Goal: Task Accomplishment & Management: Use online tool/utility

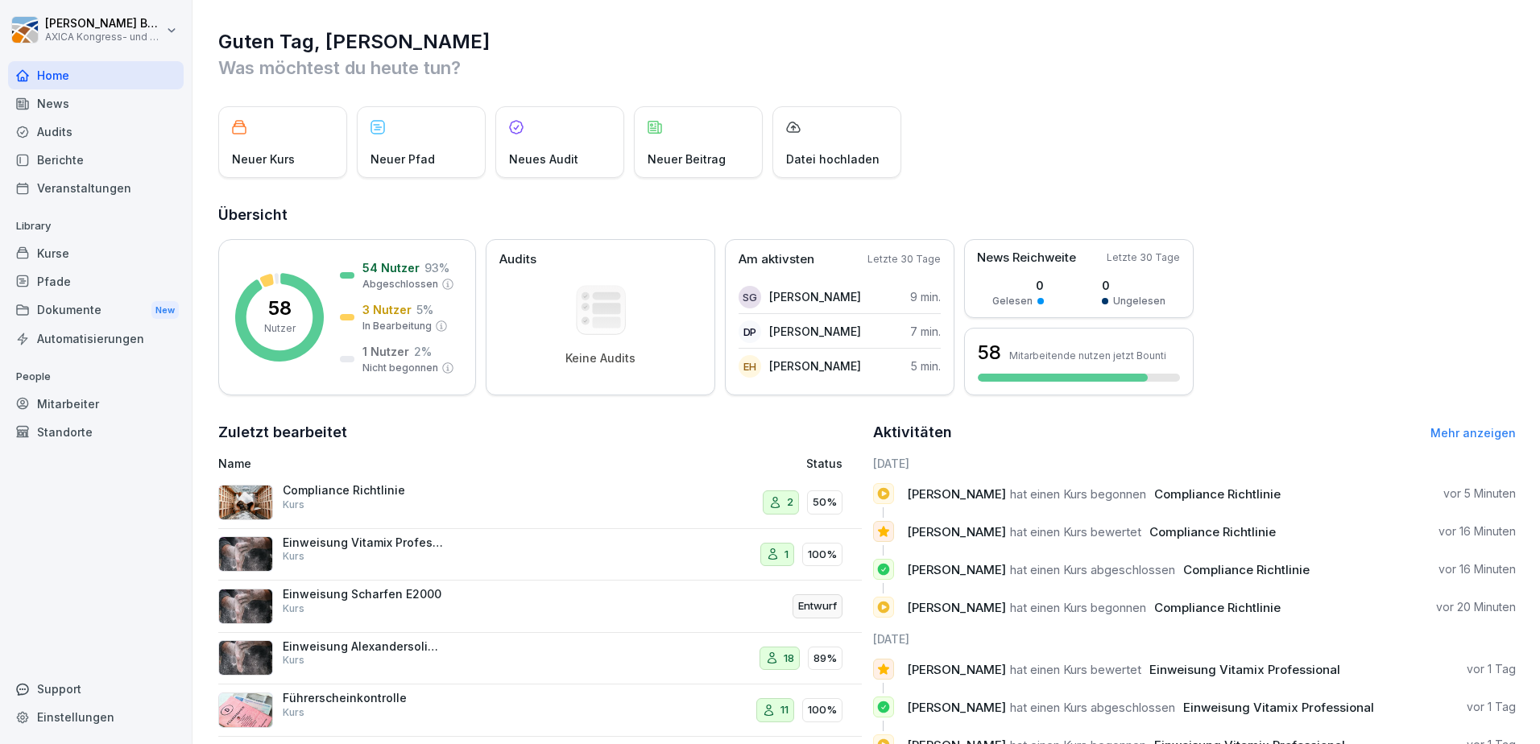
click at [394, 505] on div "Compliance Richtlinie Kurs" at bounding box center [363, 497] width 161 height 29
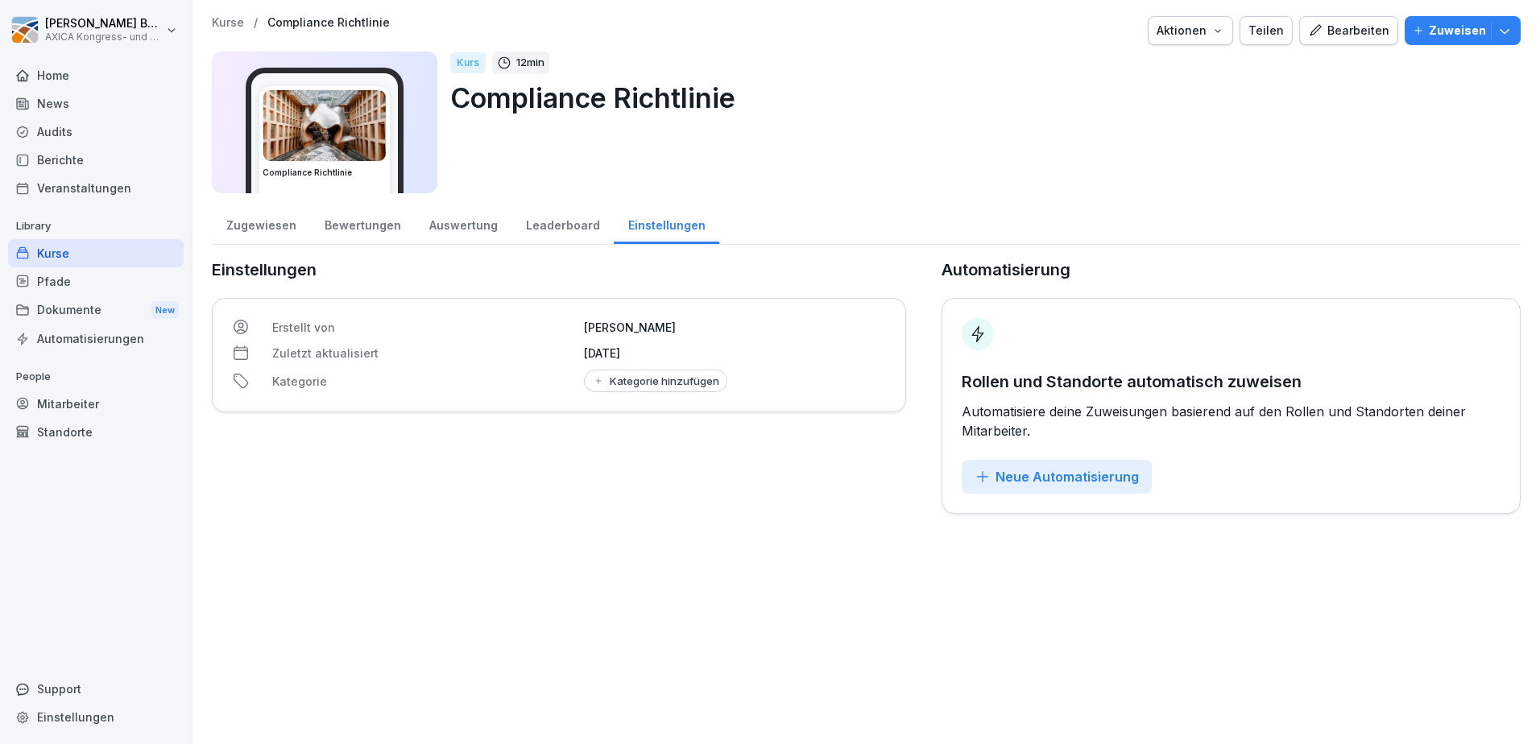
click at [427, 236] on div "Auswertung" at bounding box center [463, 223] width 97 height 41
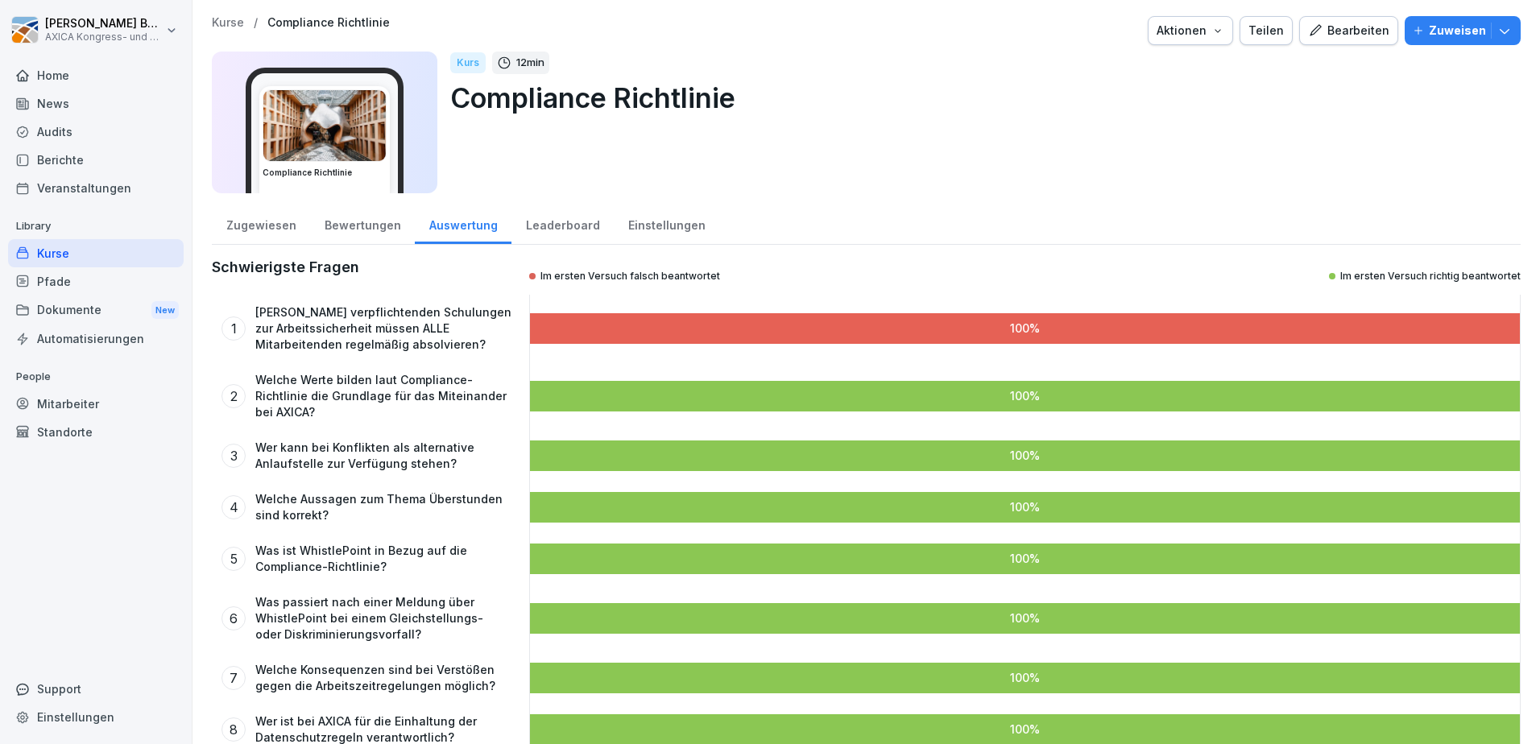
click at [352, 230] on div "Bewertungen" at bounding box center [362, 223] width 105 height 41
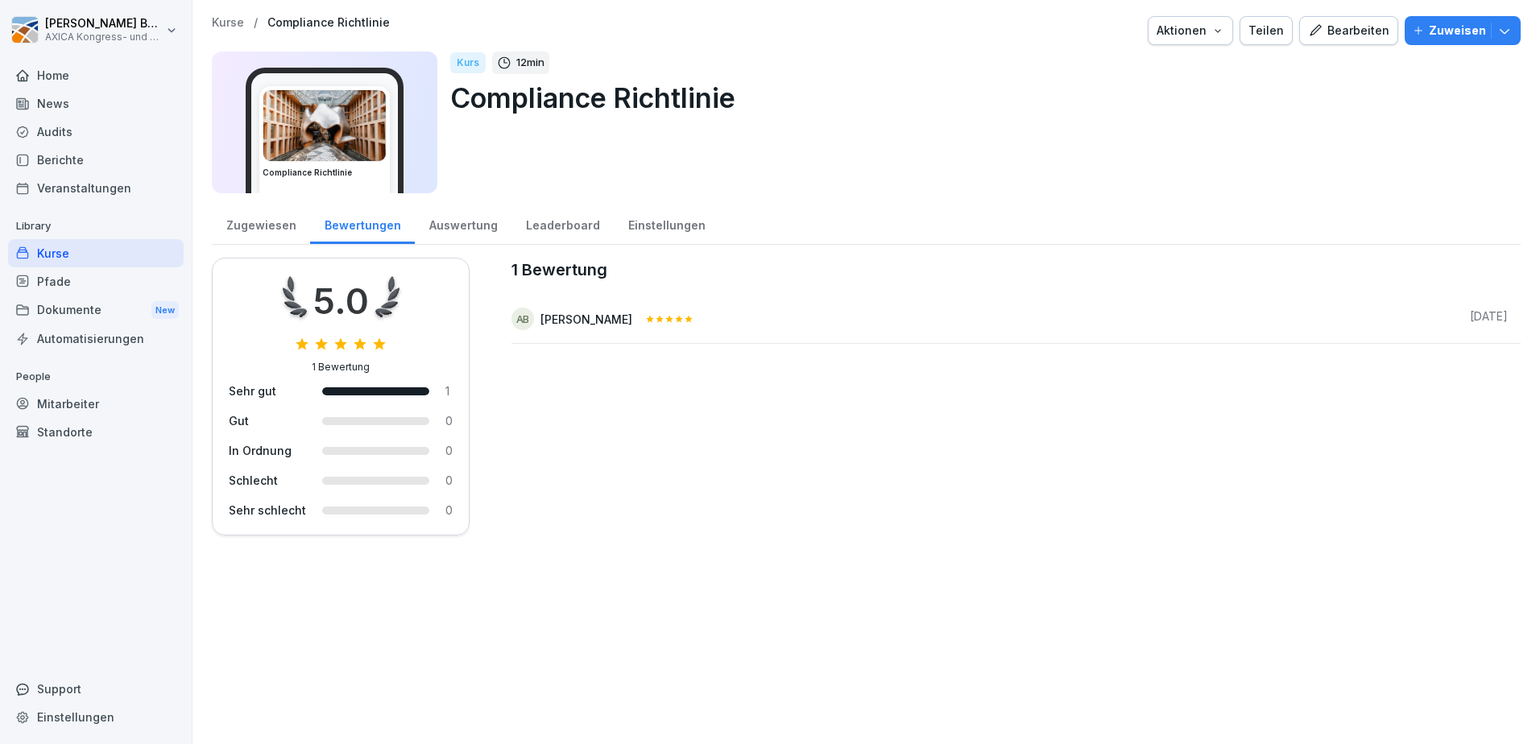
click at [271, 234] on div "Zugewiesen" at bounding box center [261, 223] width 98 height 41
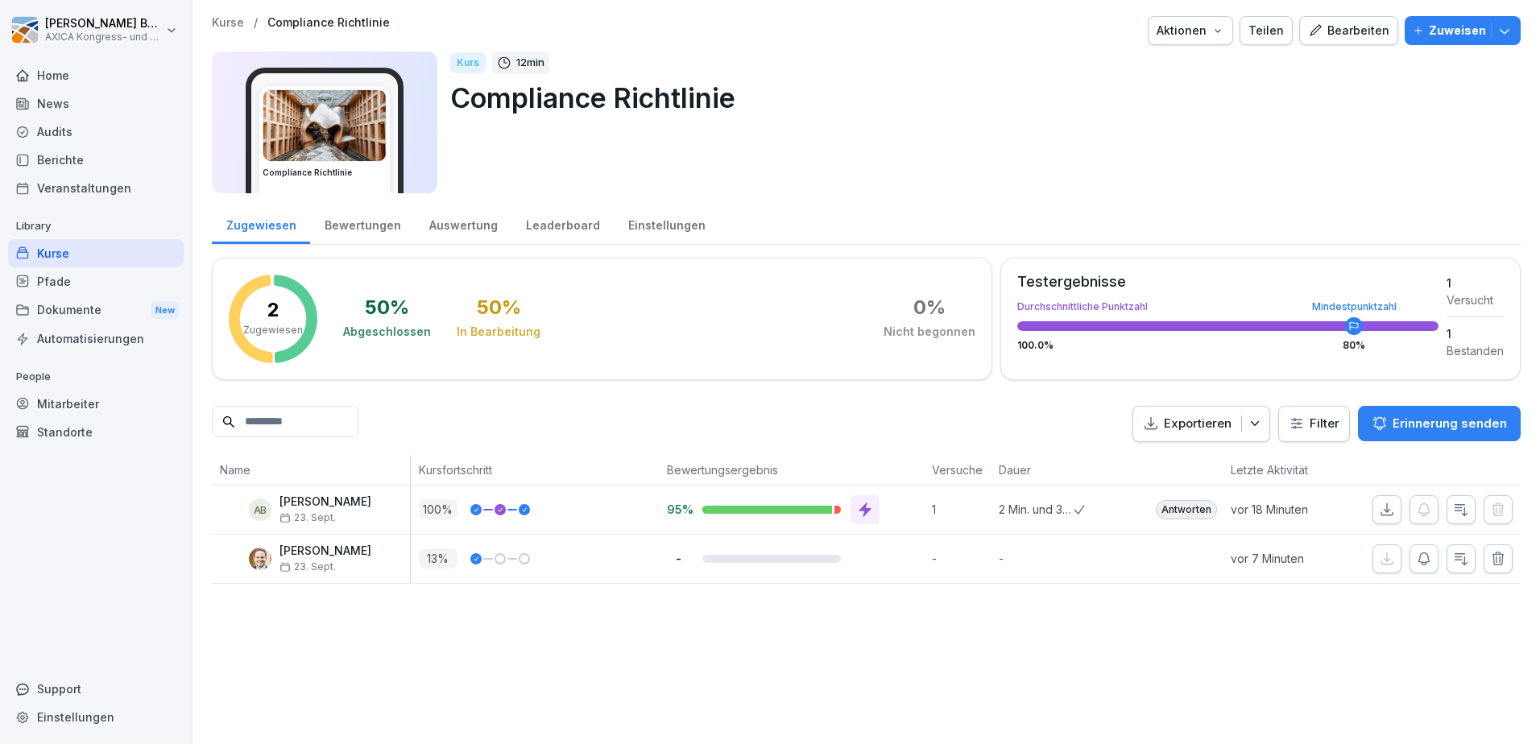
click at [437, 235] on div "Auswertung" at bounding box center [463, 223] width 97 height 41
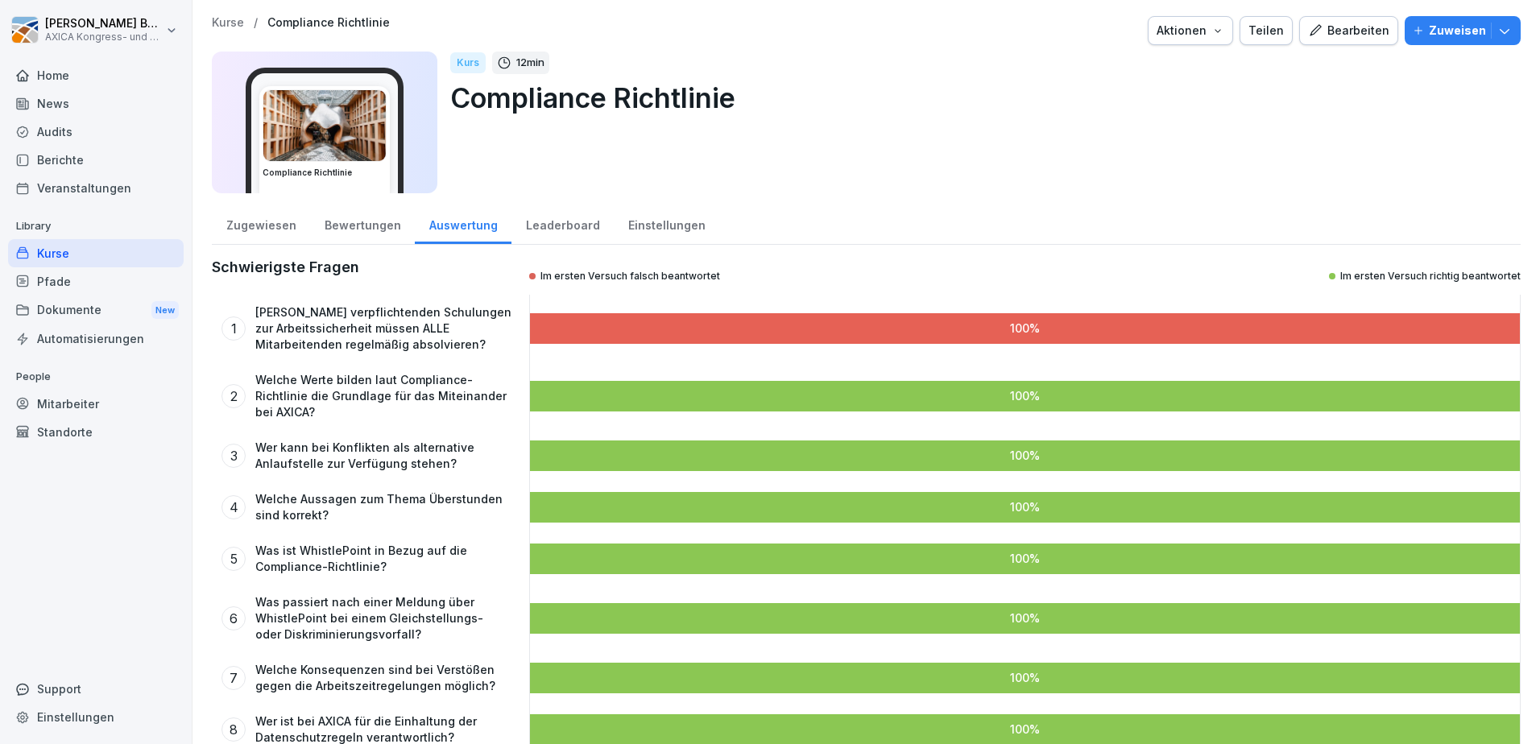
click at [376, 226] on div "Bewertungen" at bounding box center [362, 223] width 105 height 41
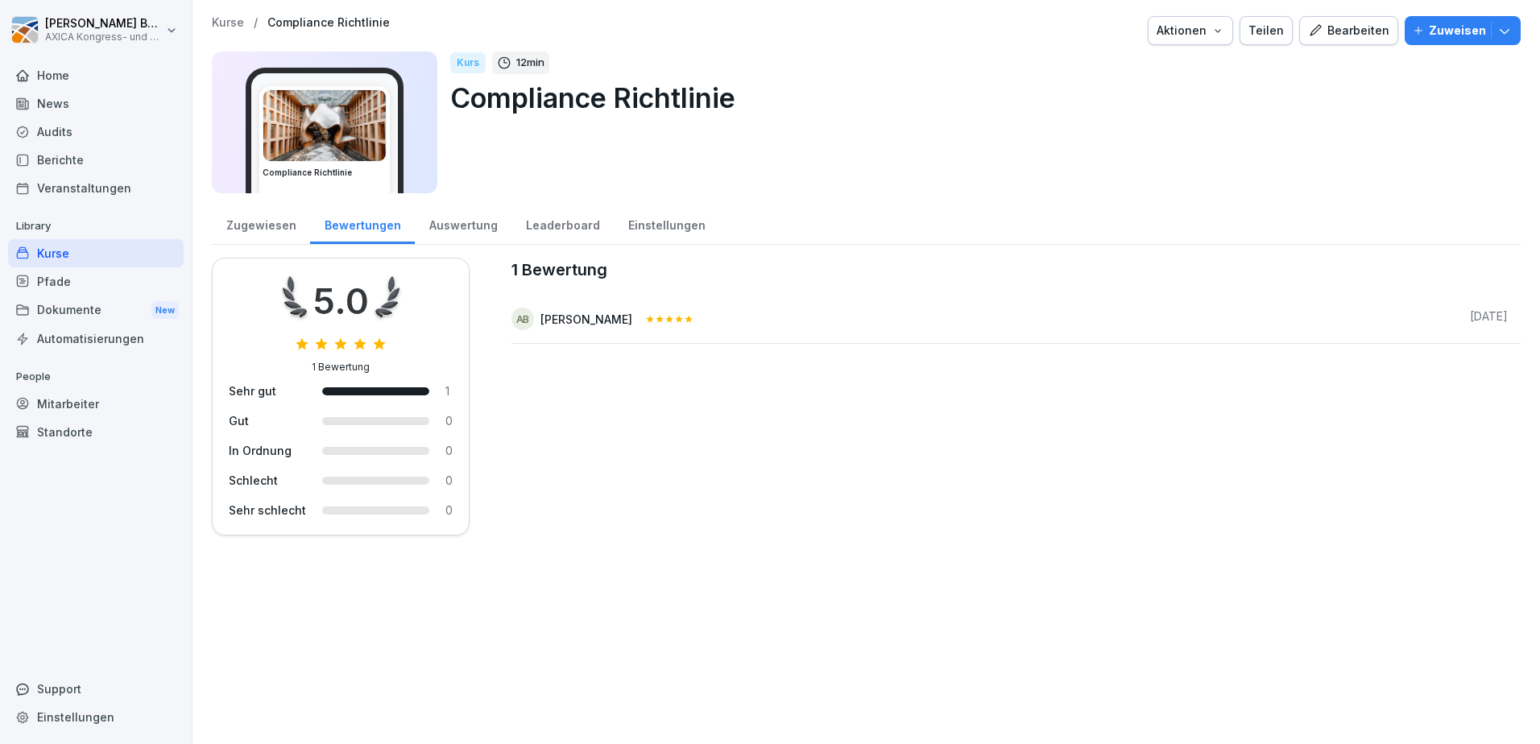
click at [1365, 19] on button "Bearbeiten" at bounding box center [1348, 30] width 99 height 29
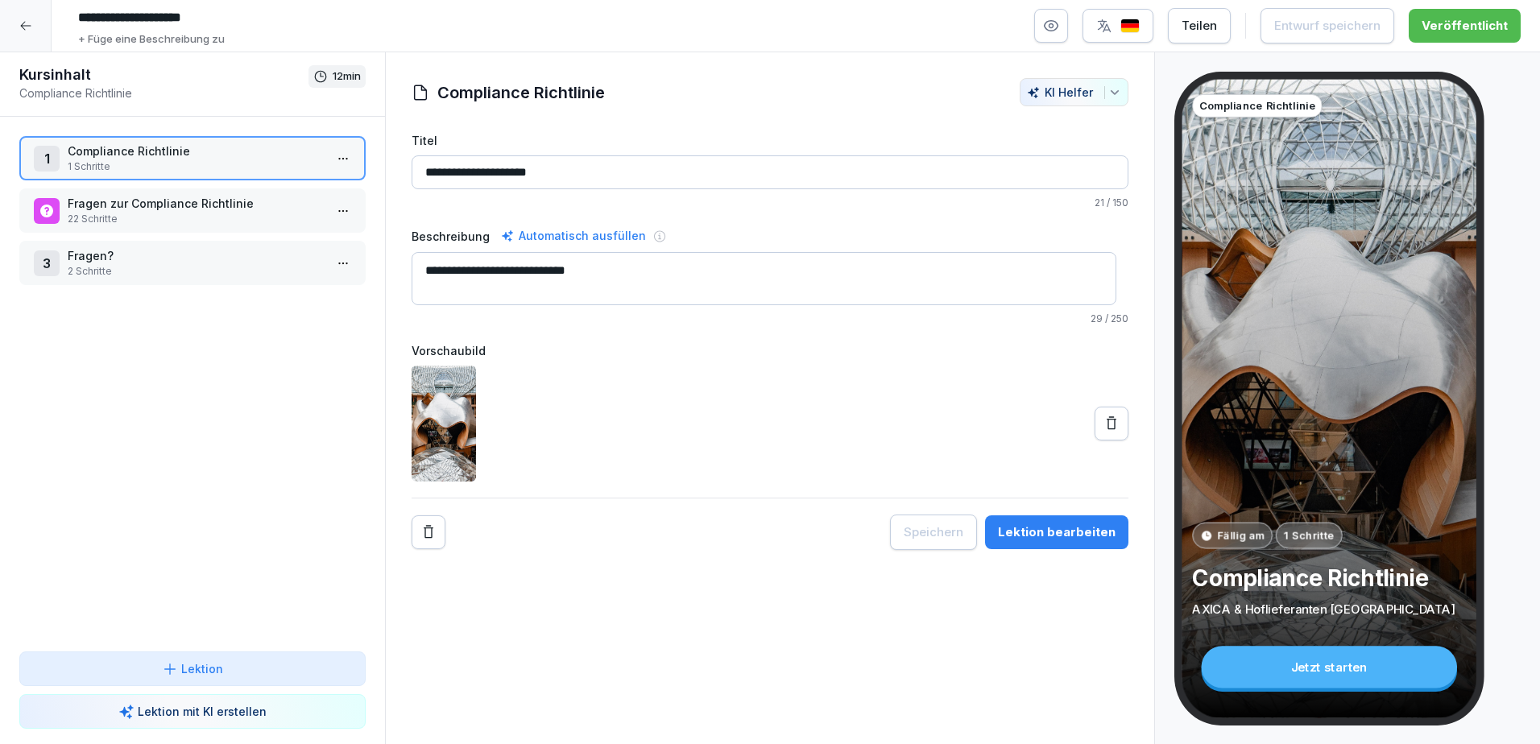
click at [116, 143] on p "Compliance Richtlinie" at bounding box center [196, 151] width 256 height 17
click at [117, 143] on p "Compliance Richtlinie" at bounding box center [196, 151] width 256 height 17
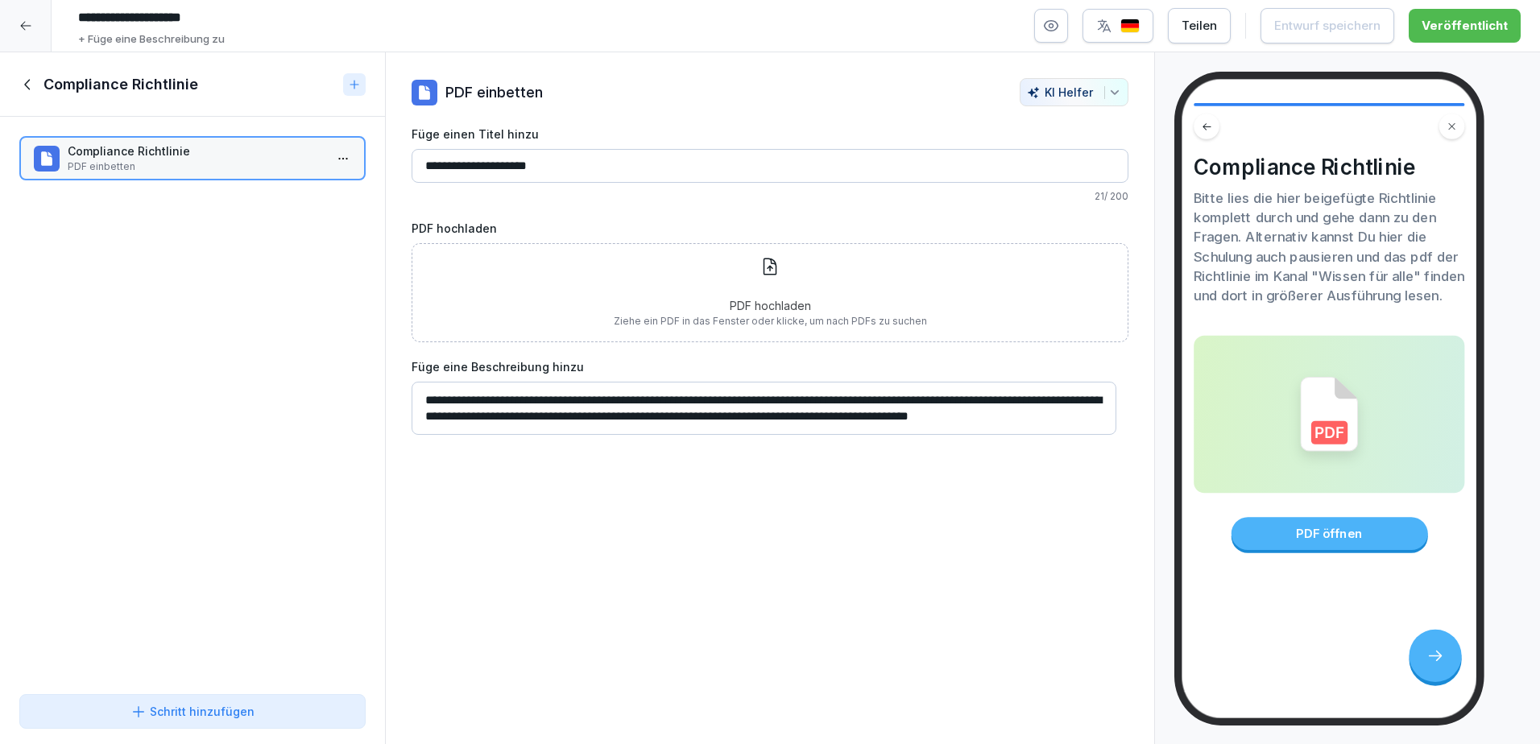
click at [216, 164] on p "PDF einbetten" at bounding box center [196, 167] width 256 height 15
